Goal: Find specific page/section: Find specific page/section

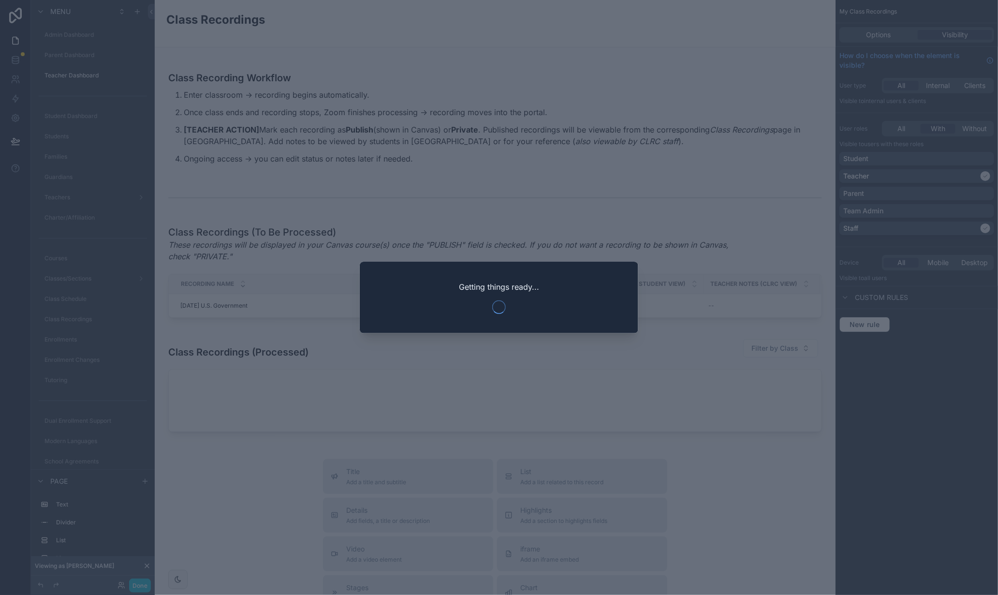
scroll to position [423, 0]
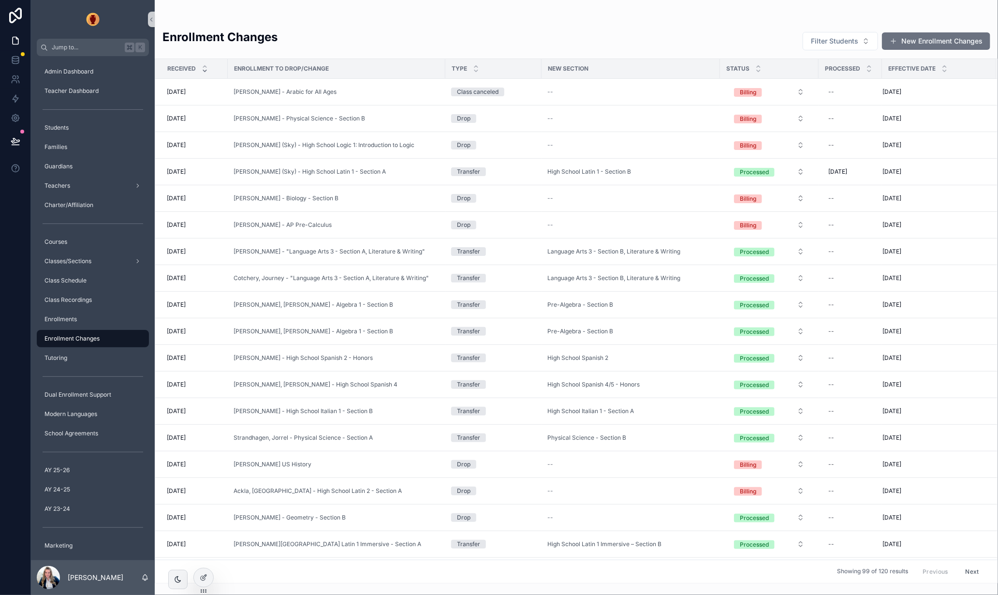
scroll to position [26, 0]
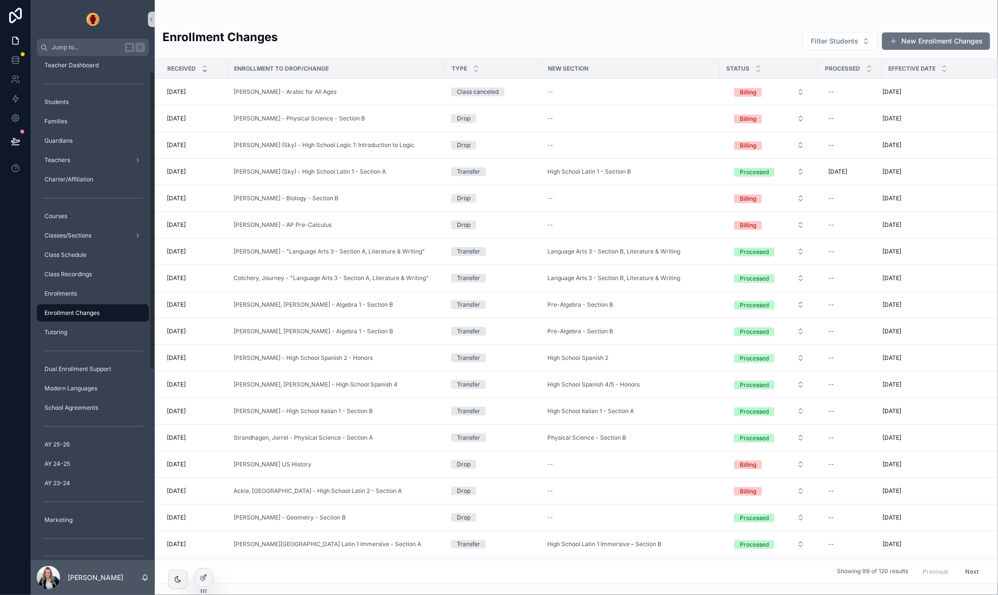
click at [357, 30] on div "Enrollment Changes Filter Students New Enrollment Changes" at bounding box center [576, 41] width 828 height 24
click at [77, 291] on div "Enrollments" at bounding box center [93, 293] width 101 height 15
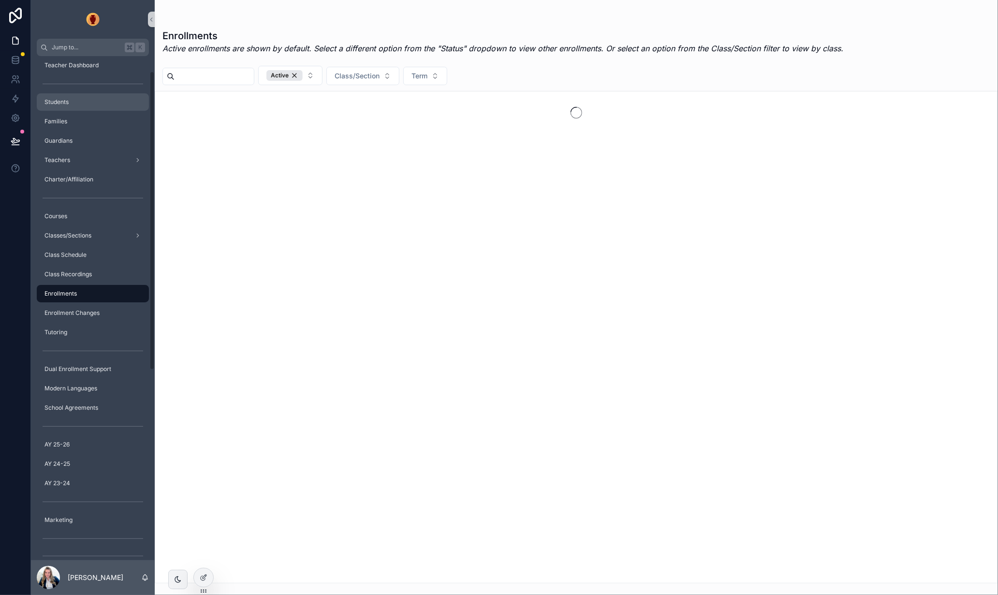
click at [96, 100] on div "Students" at bounding box center [93, 101] width 101 height 15
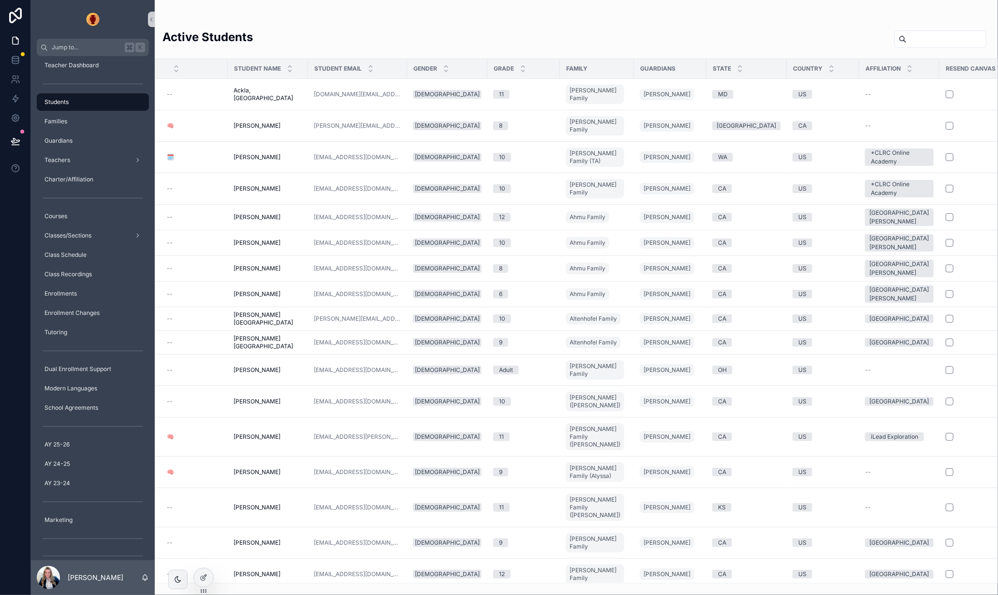
click at [943, 45] on input "scrollable content" at bounding box center [946, 39] width 79 height 14
click at [940, 39] on input "scrollable content" at bounding box center [946, 39] width 79 height 14
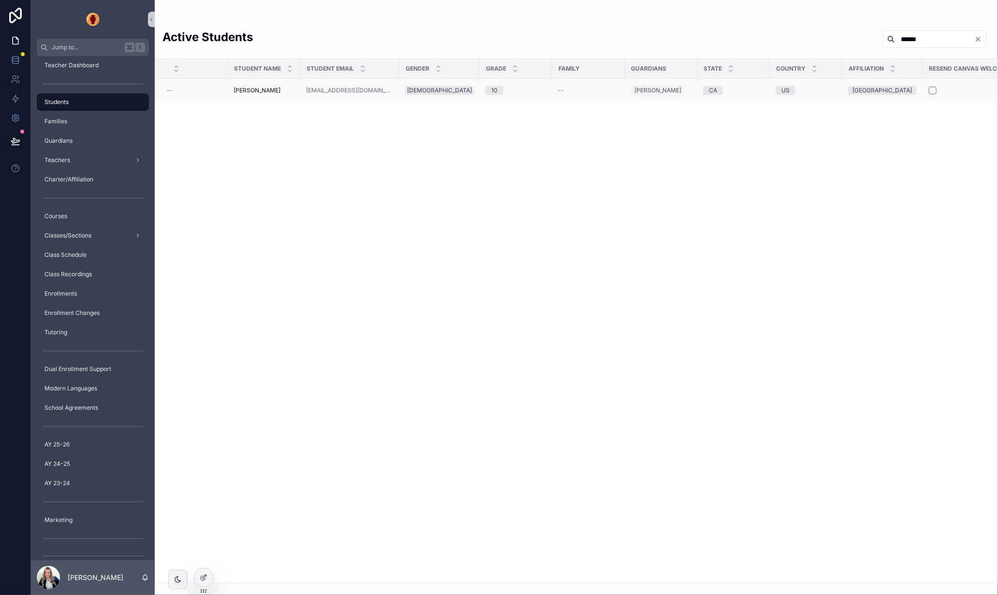
type input "******"
click at [249, 89] on span "Hulter, Thea" at bounding box center [257, 91] width 47 height 8
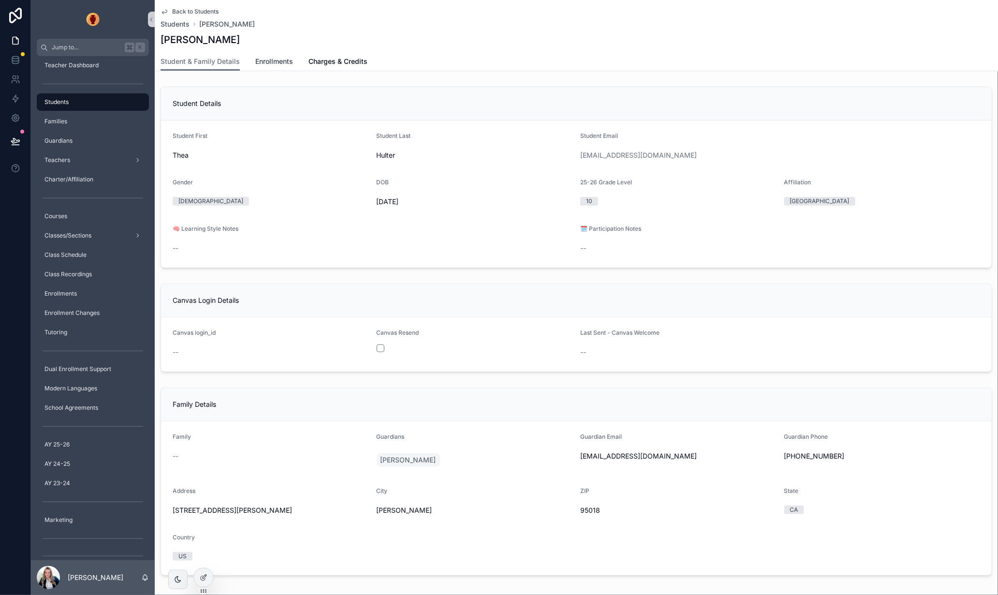
click at [269, 58] on span "Enrollments" at bounding box center [274, 62] width 38 height 10
